Goal: Information Seeking & Learning: Find specific page/section

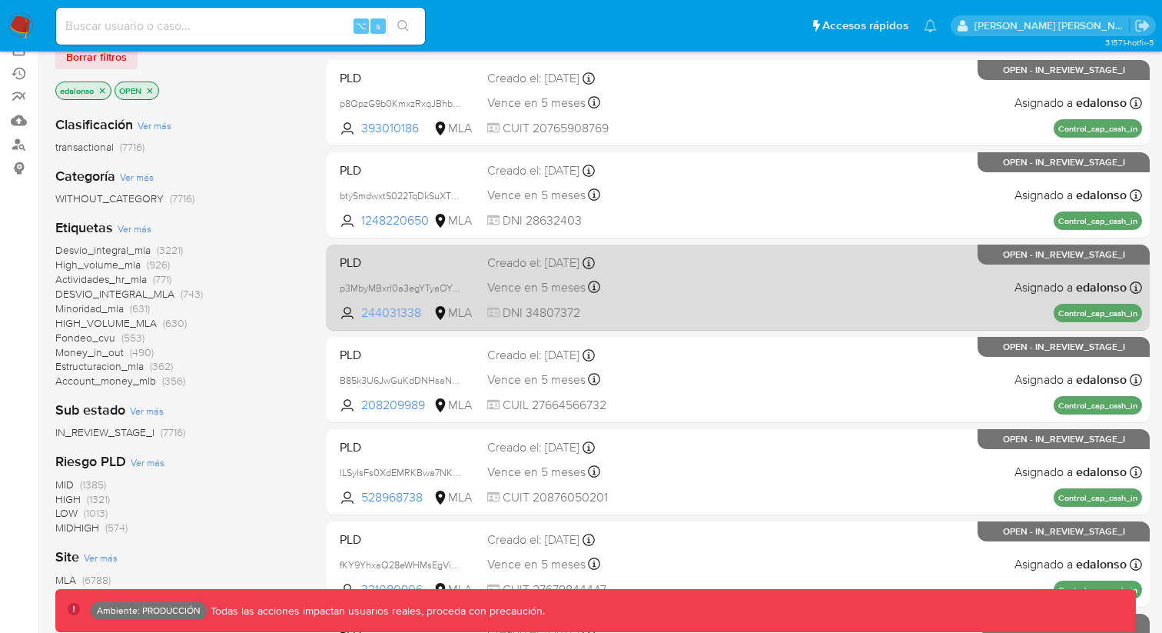
scroll to position [228, 0]
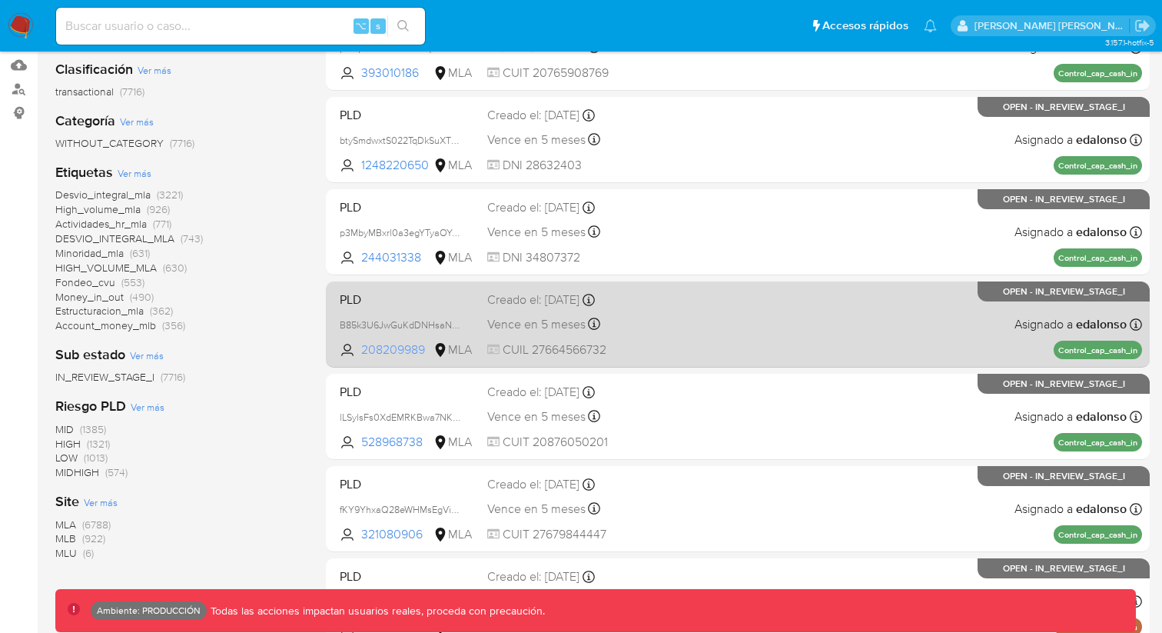
click at [398, 348] on span "208209989" at bounding box center [395, 349] width 69 height 17
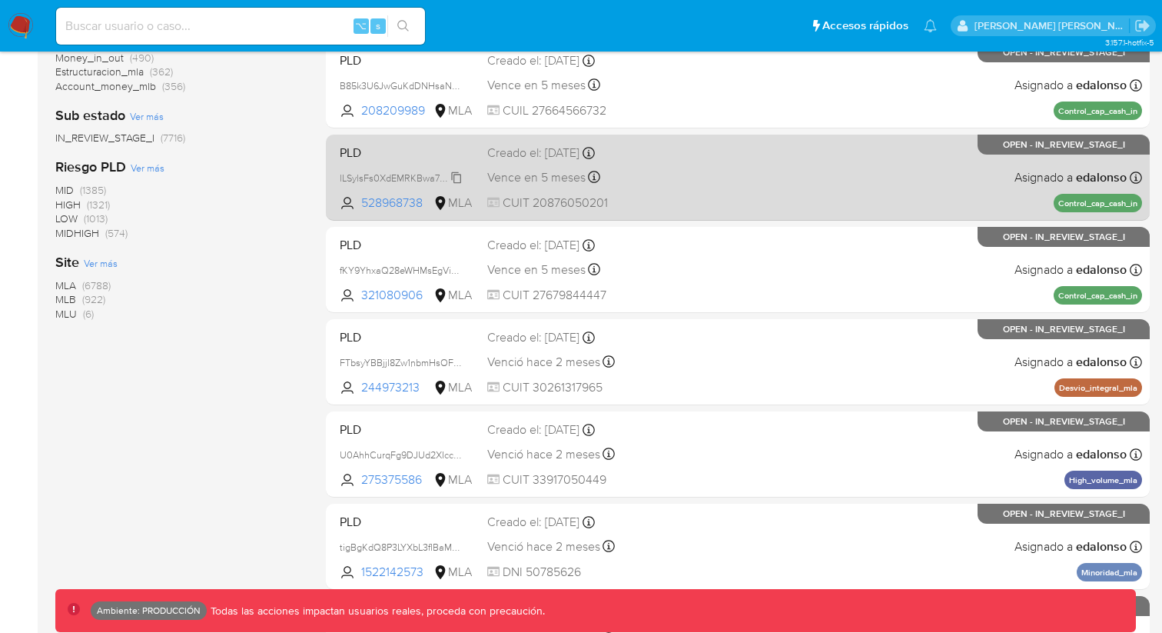
scroll to position [471, 0]
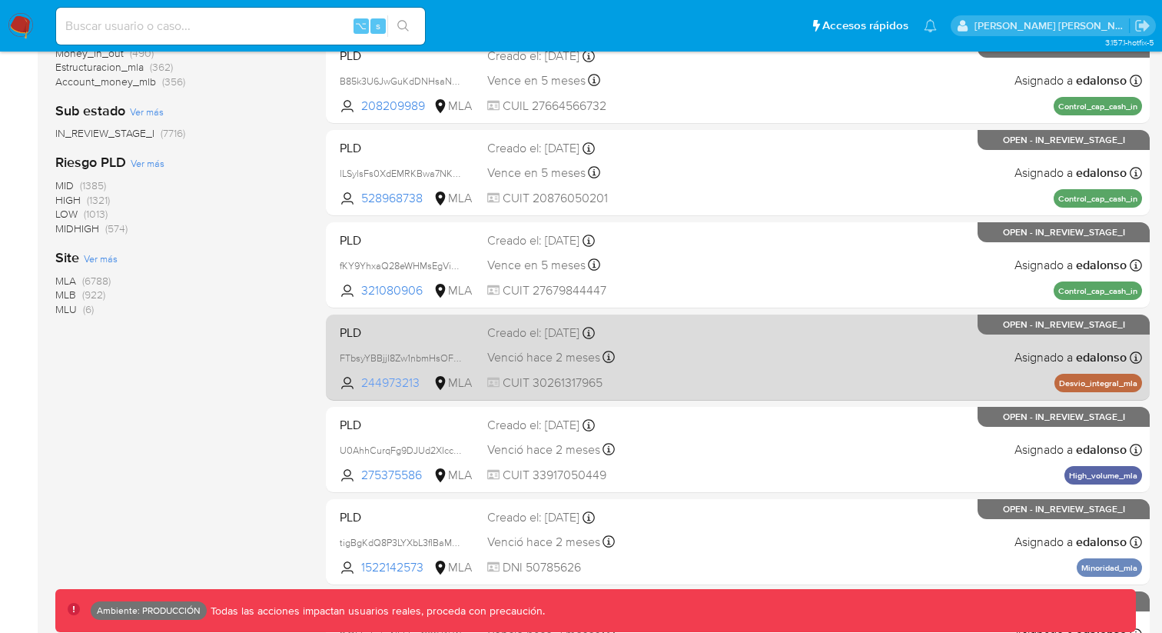
click at [381, 385] on span "244973213" at bounding box center [395, 382] width 69 height 17
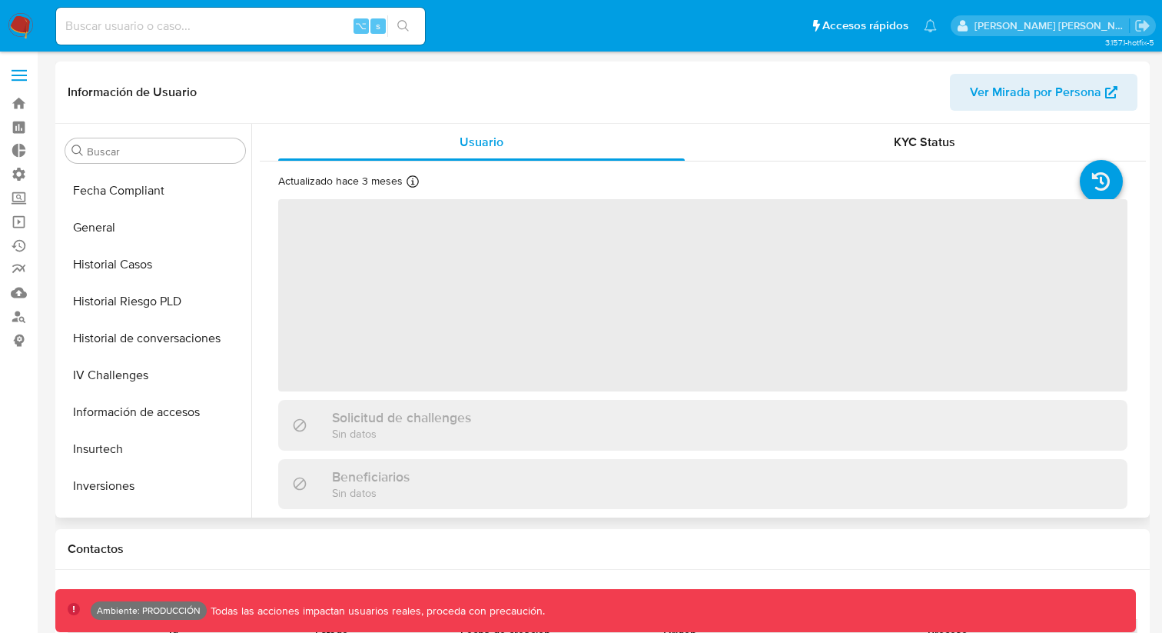
scroll to position [424, 0]
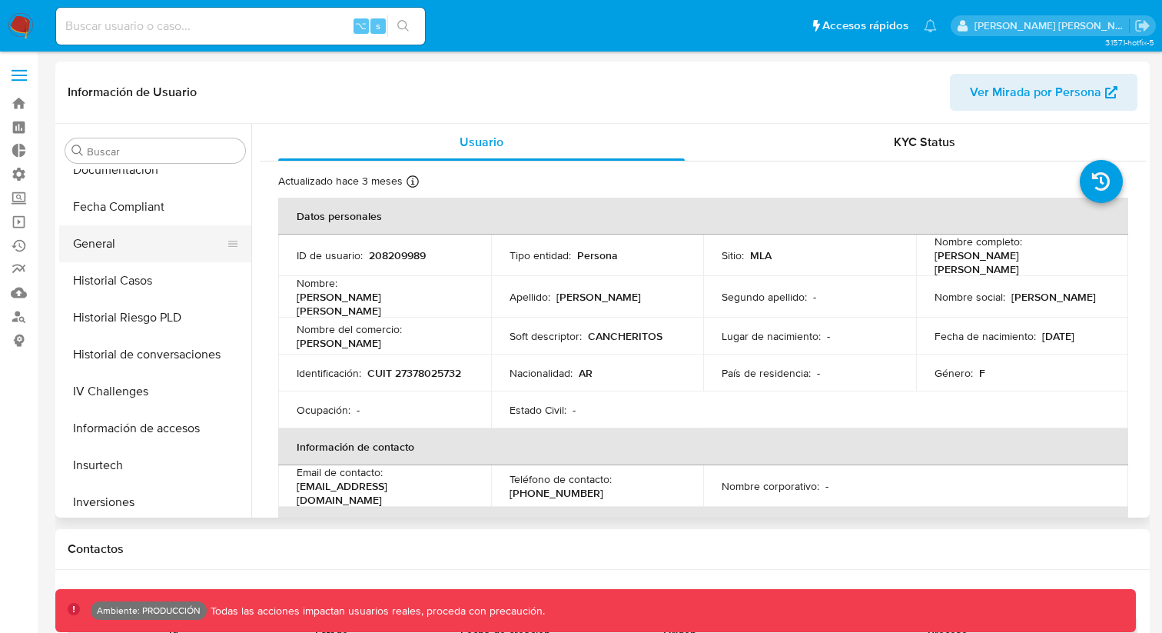
click at [136, 235] on button "General" at bounding box center [149, 243] width 180 height 37
select select "10"
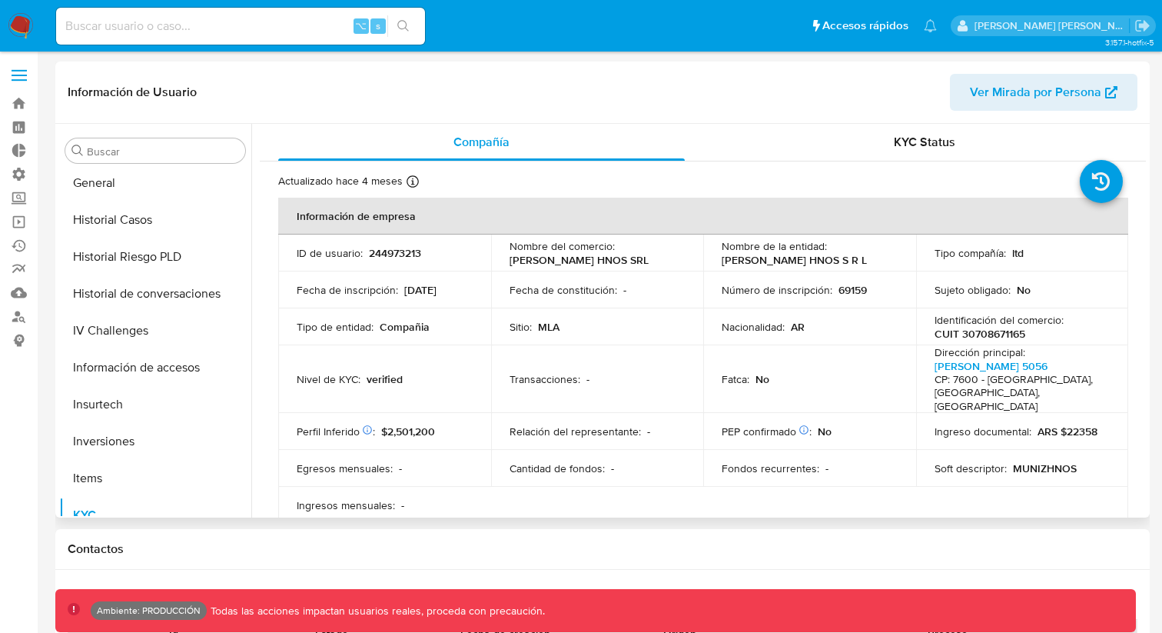
select select "10"
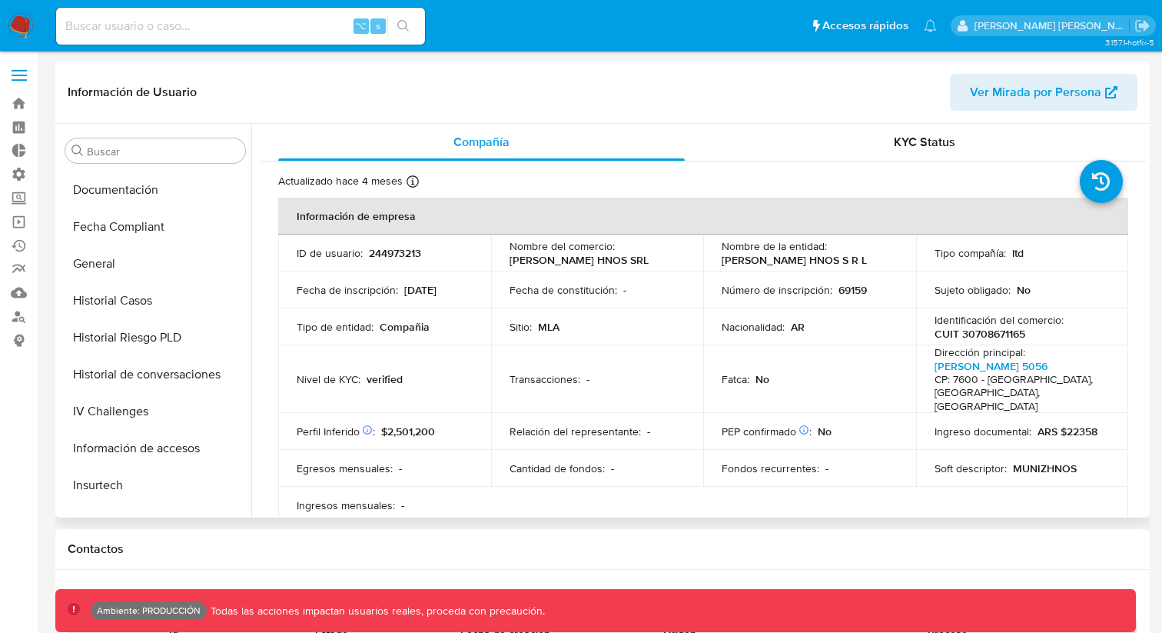
scroll to position [412, 0]
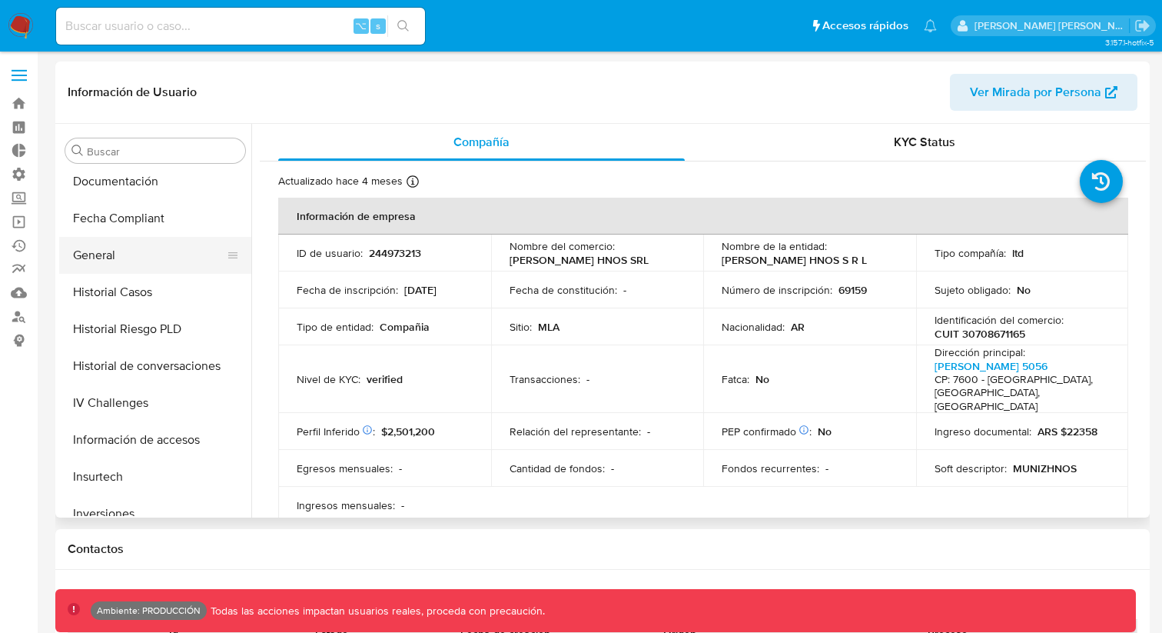
click at [118, 268] on button "General" at bounding box center [149, 255] width 180 height 37
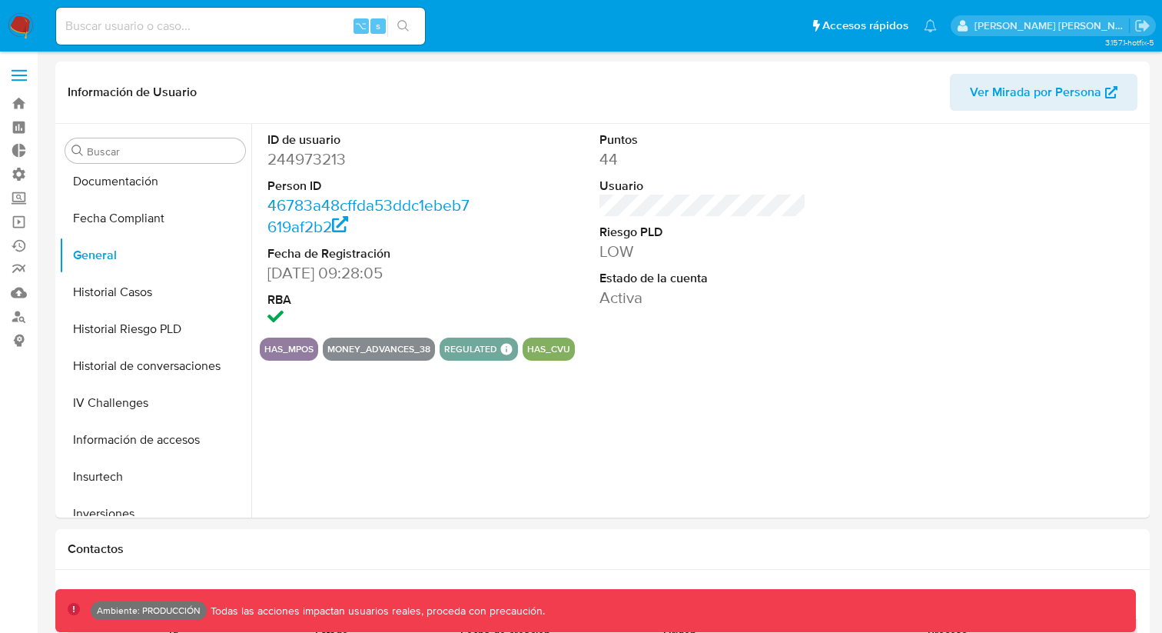
click at [258, 34] on input at bounding box center [240, 26] width 369 height 20
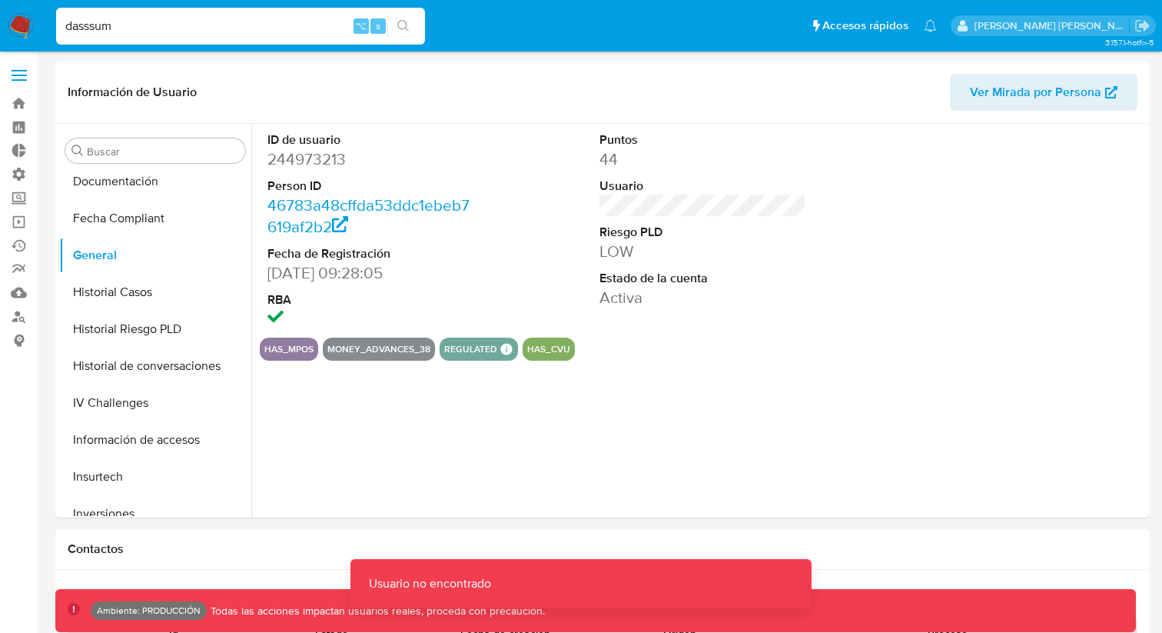
click at [158, 29] on input "dasssum" at bounding box center [240, 26] width 369 height 20
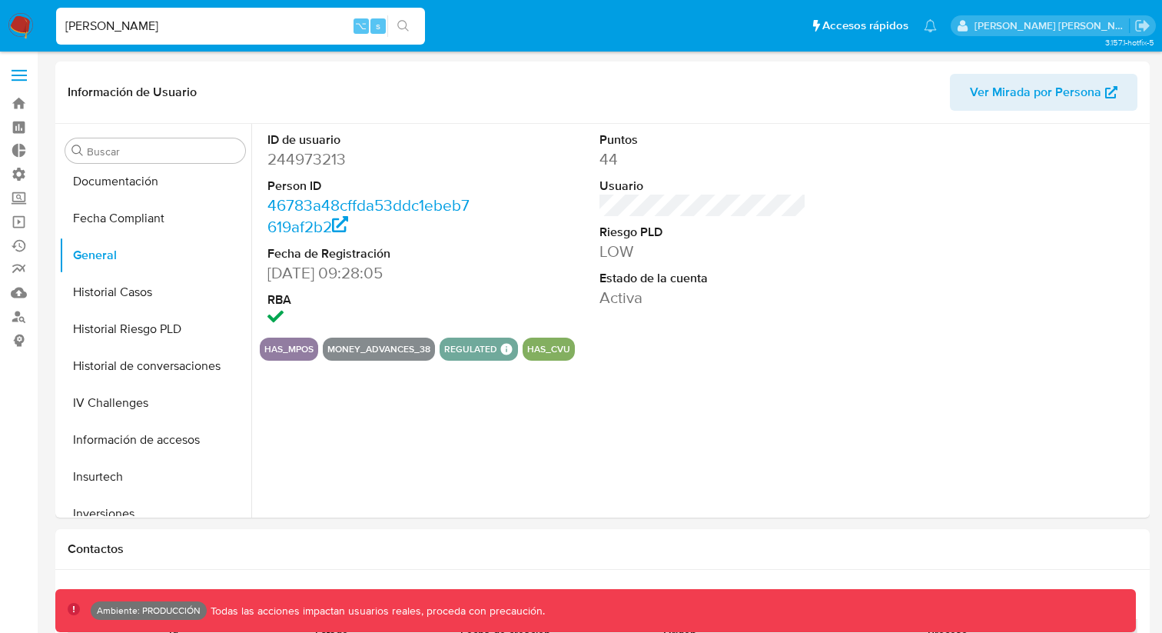
type input "diego assum"
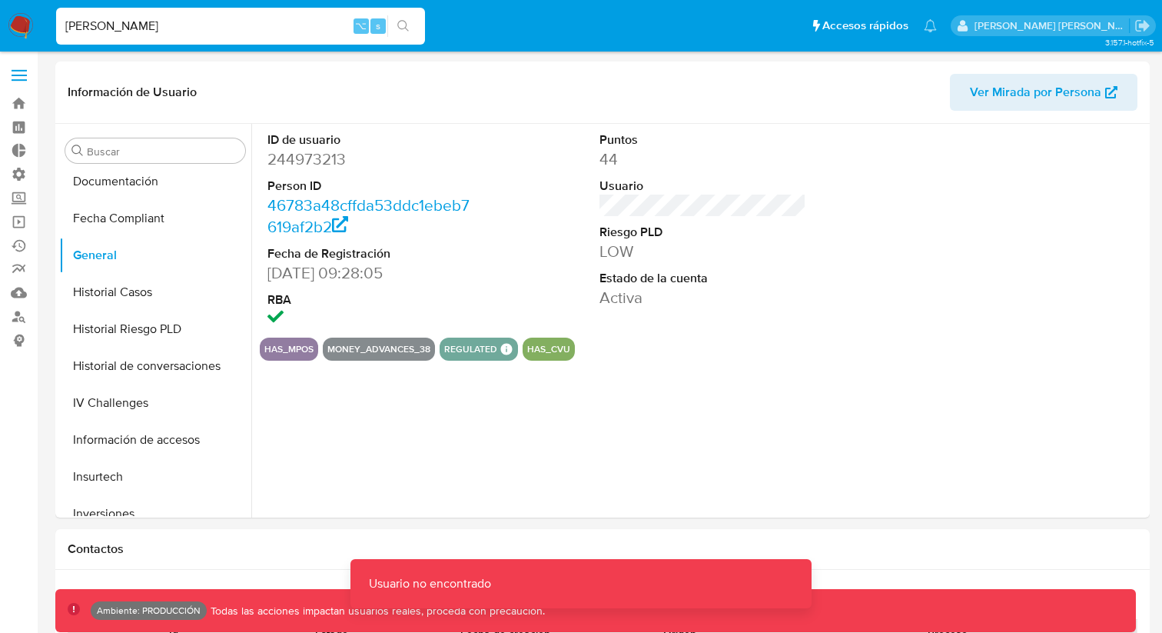
click at [139, 29] on input "diego assum" at bounding box center [240, 26] width 369 height 20
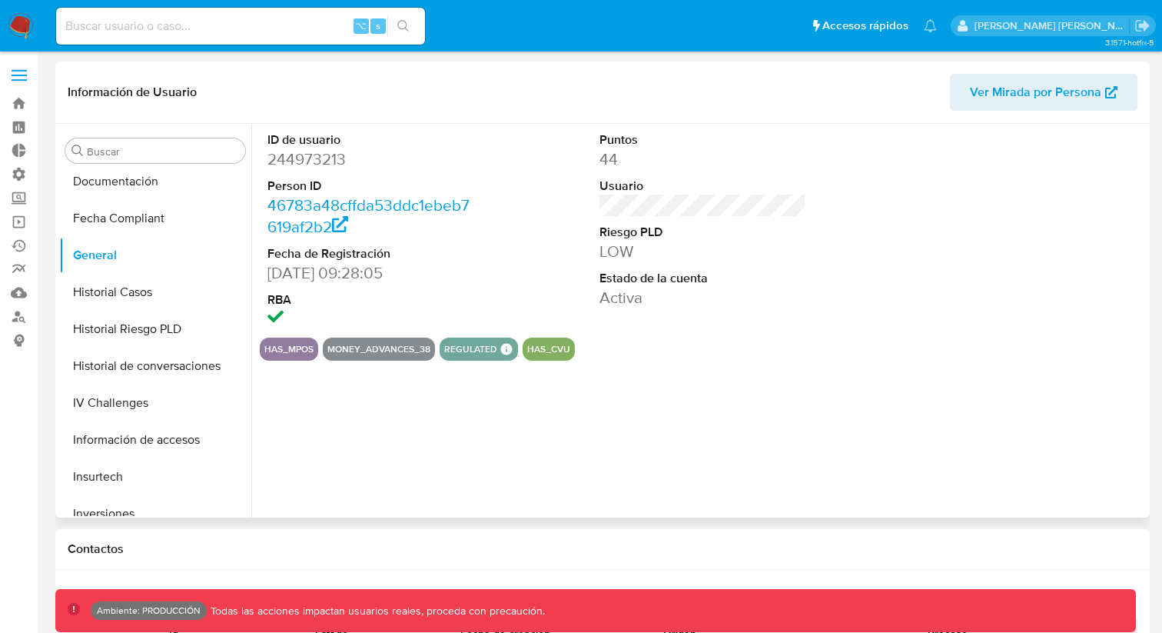
click at [181, 68] on div "Información de Usuario Ver Mirada por Persona" at bounding box center [602, 93] width 1095 height 62
click at [180, 28] on input at bounding box center [240, 26] width 369 height 20
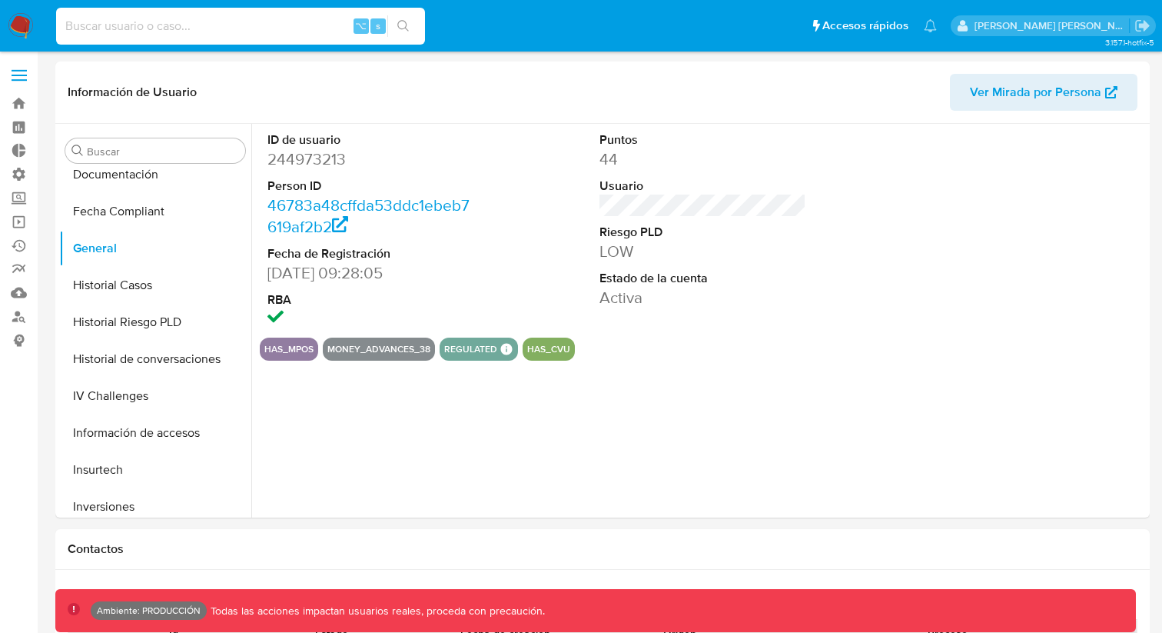
click at [21, 72] on label at bounding box center [19, 75] width 38 height 32
click at [0, 0] on input "checkbox" at bounding box center [0, 0] width 0 height 0
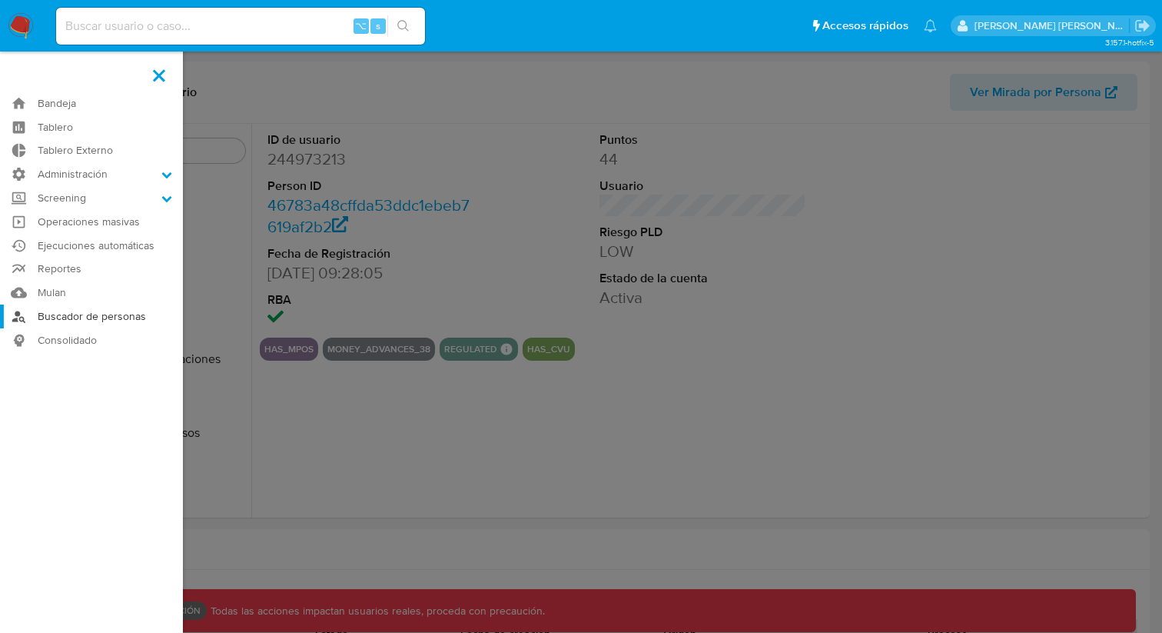
click at [76, 318] on link "Buscador de personas" at bounding box center [91, 316] width 183 height 24
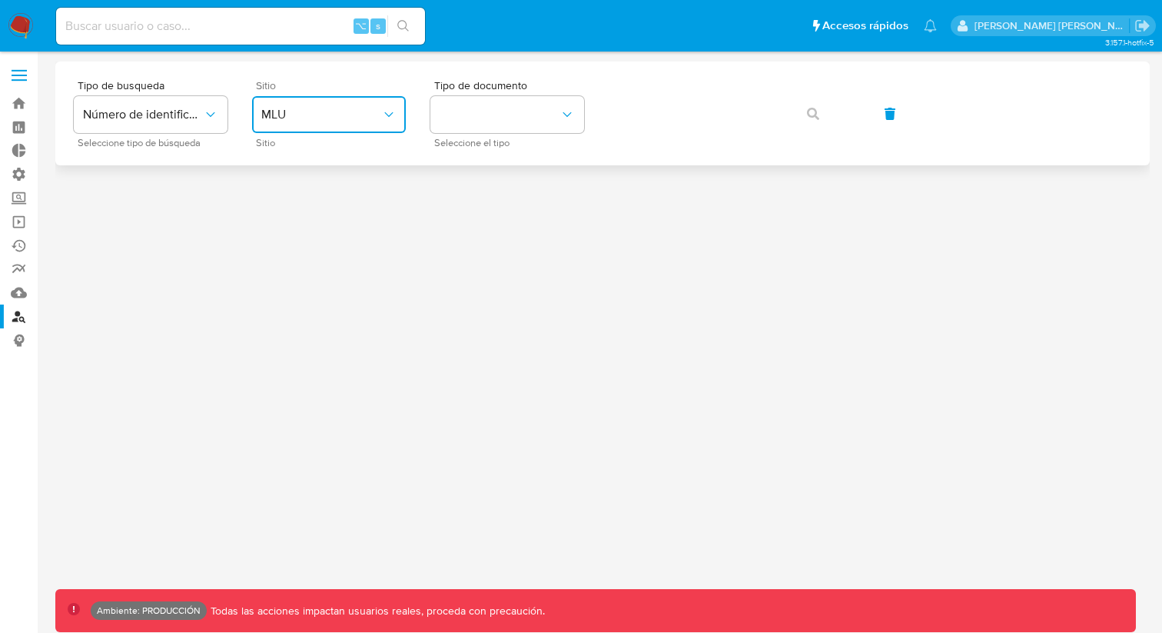
click at [373, 98] on button "MLU" at bounding box center [329, 114] width 154 height 37
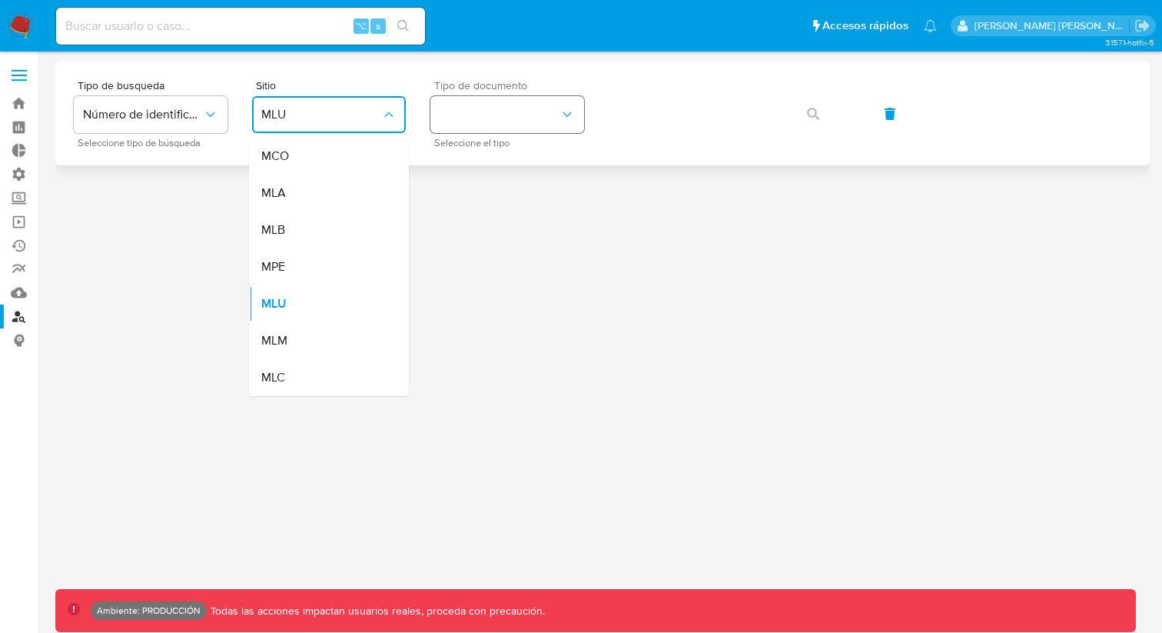
click at [497, 130] on button "identificationType" at bounding box center [508, 114] width 154 height 37
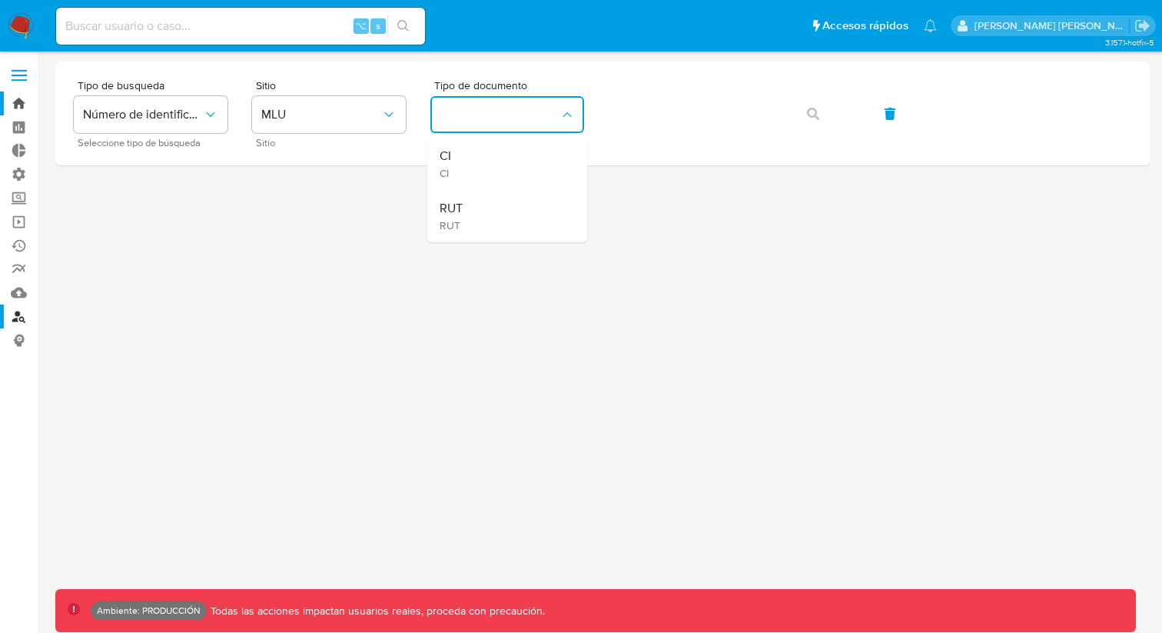
click at [22, 93] on link "Bandeja" at bounding box center [91, 103] width 183 height 24
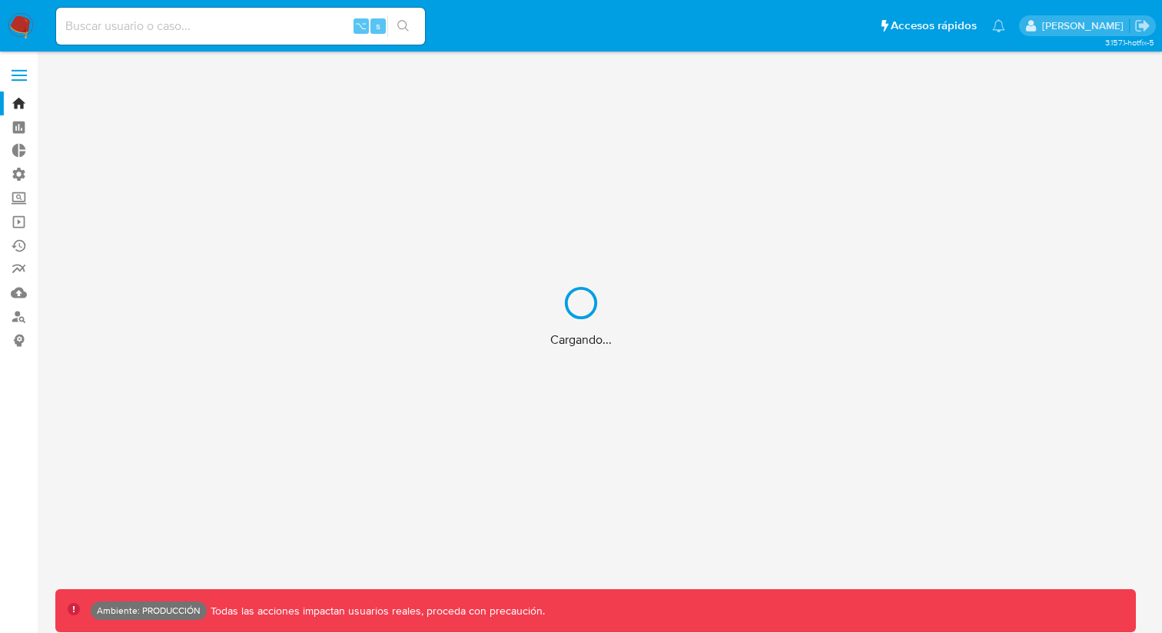
click at [22, 72] on div "Cargando..." at bounding box center [581, 316] width 1162 height 633
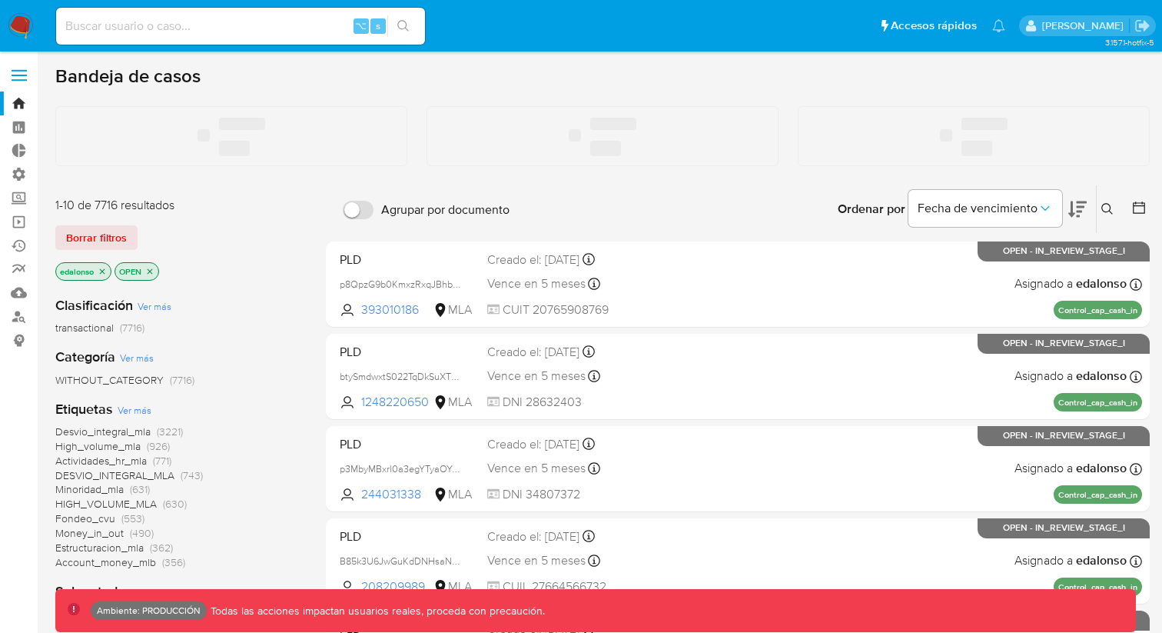
click at [15, 78] on label at bounding box center [19, 75] width 38 height 32
click at [0, 0] on input "checkbox" at bounding box center [0, 0] width 0 height 0
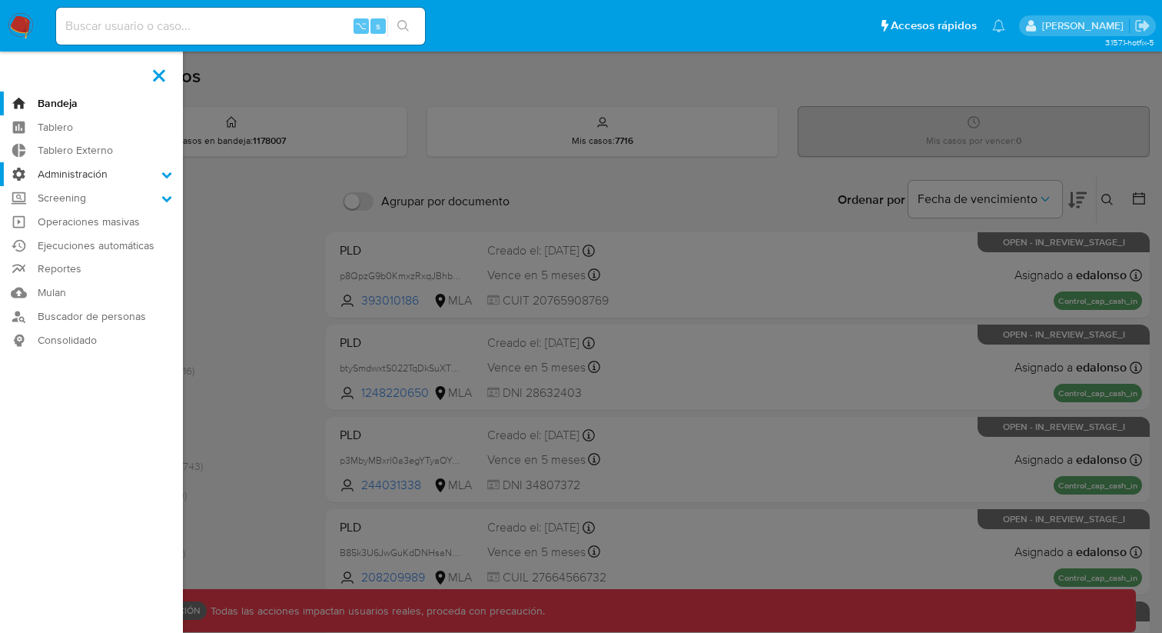
click at [104, 176] on label "Administración" at bounding box center [91, 174] width 183 height 24
click at [0, 0] on input "Administración" at bounding box center [0, 0] width 0 height 0
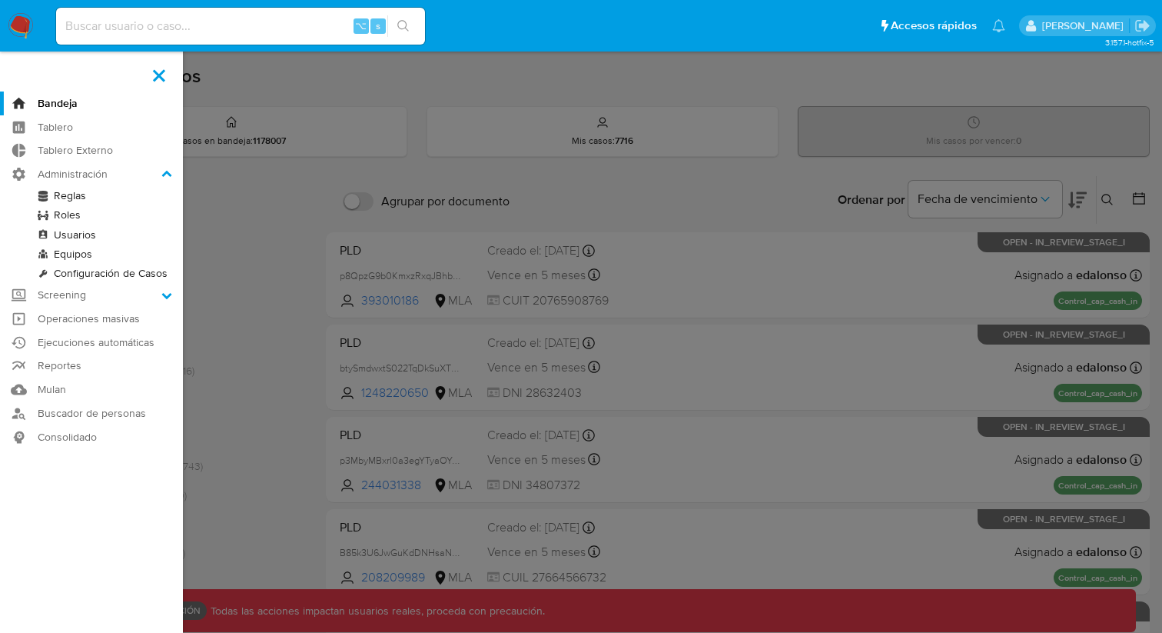
click at [85, 237] on link "Usuarios" at bounding box center [91, 234] width 183 height 19
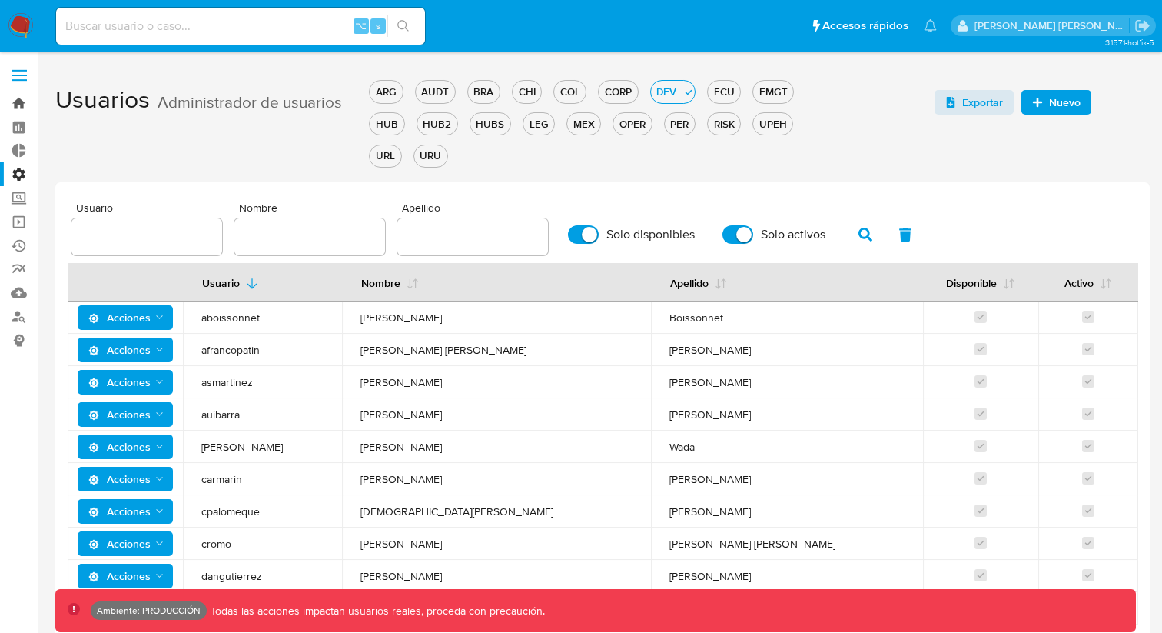
click at [25, 98] on link "Bandeja" at bounding box center [91, 103] width 183 height 24
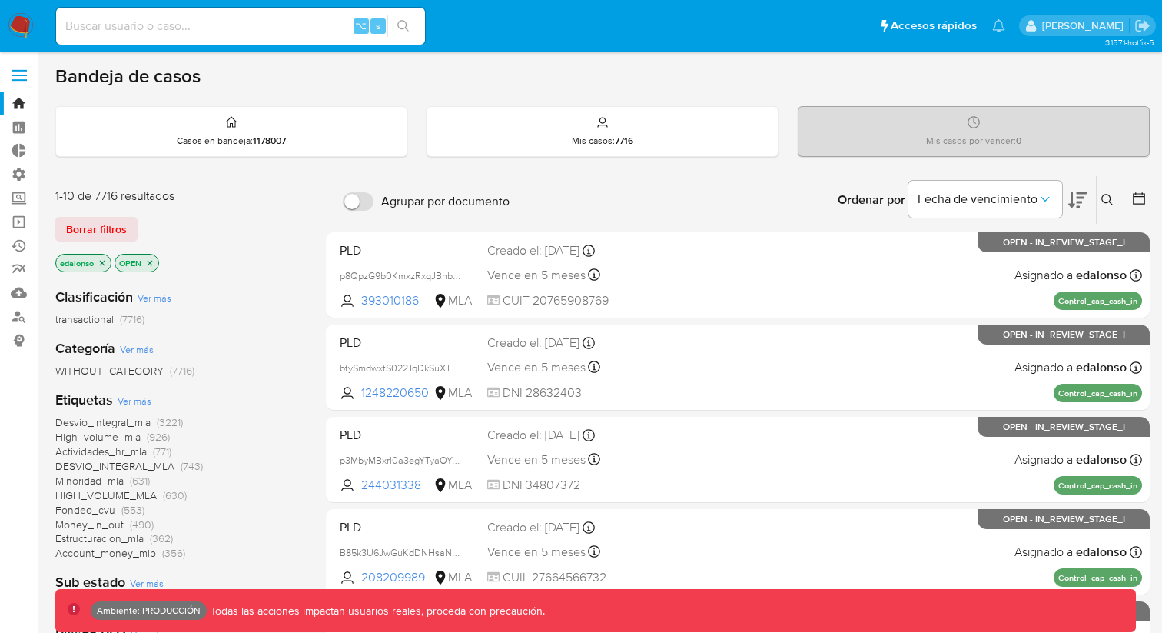
click at [103, 260] on icon "close-filter" at bounding box center [102, 262] width 9 height 9
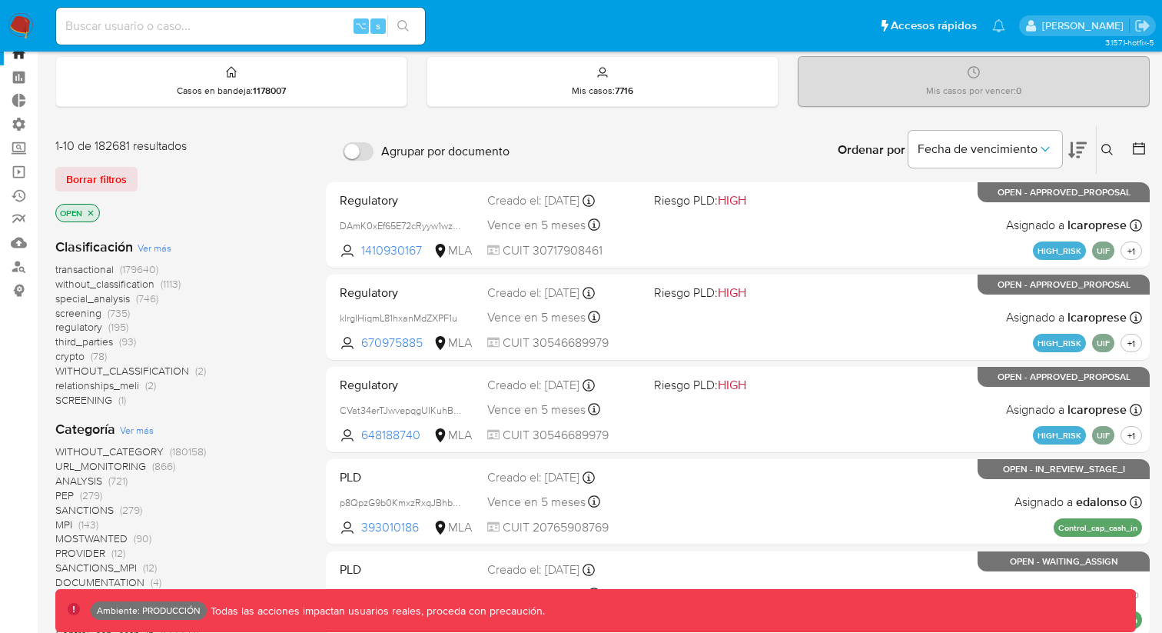
scroll to position [52, 0]
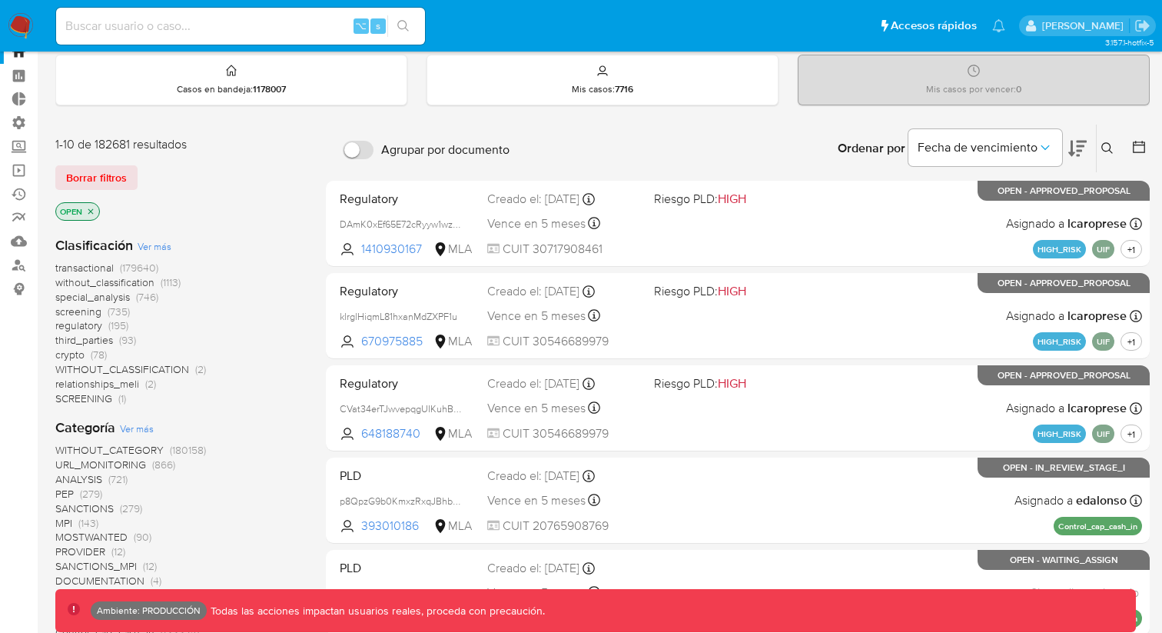
click at [68, 352] on span "crypto" at bounding box center [69, 354] width 29 height 15
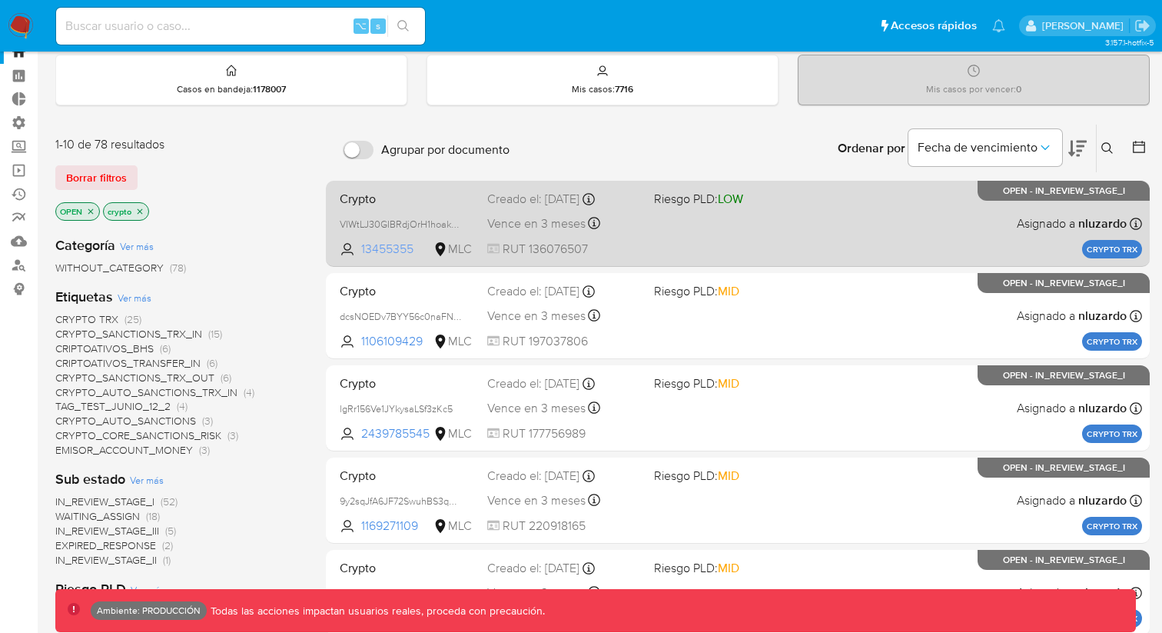
click at [389, 249] on span "13455355" at bounding box center [395, 249] width 69 height 17
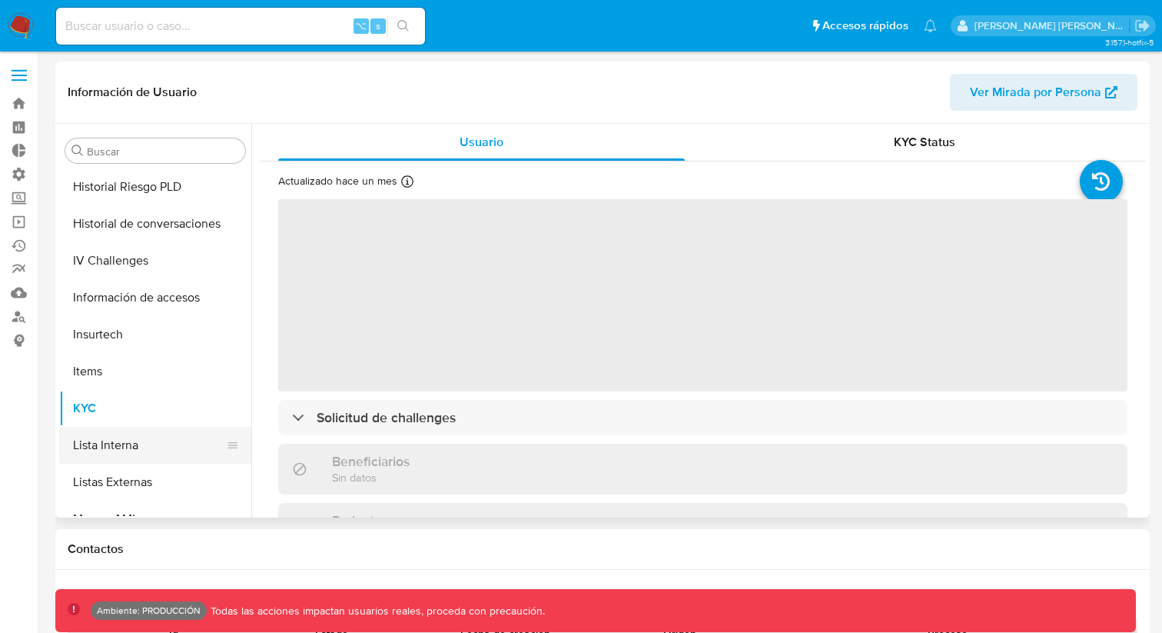
scroll to position [425, 0]
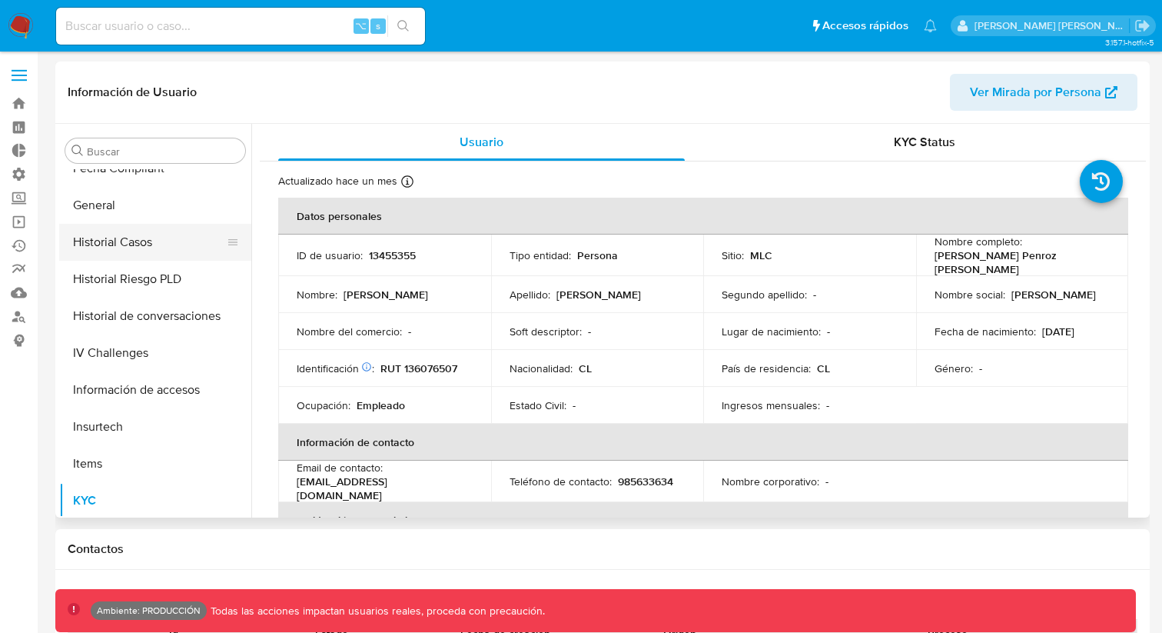
select select "10"
click at [124, 215] on button "General" at bounding box center [149, 205] width 180 height 37
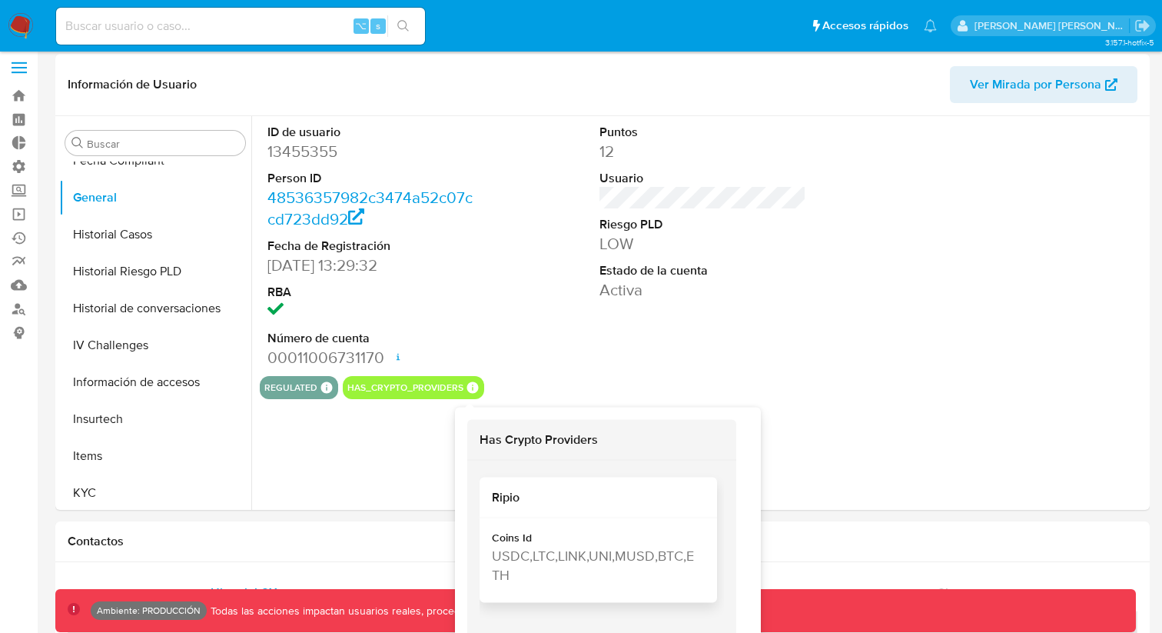
scroll to position [0, 0]
